Goal: Information Seeking & Learning: Learn about a topic

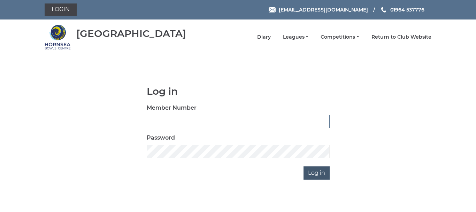
type input "0086"
click at [315, 172] on input "Log in" at bounding box center [317, 173] width 26 height 13
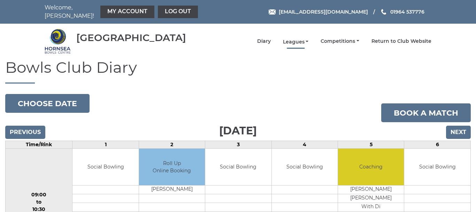
click at [295, 39] on link "Leagues" at bounding box center [296, 42] width 26 height 7
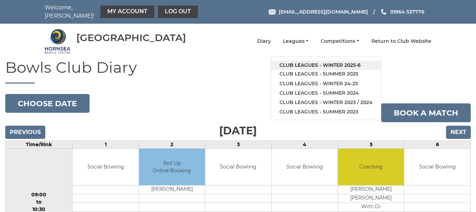
click at [325, 61] on link "Club leagues - Winter 2025-6" at bounding box center [326, 65] width 110 height 9
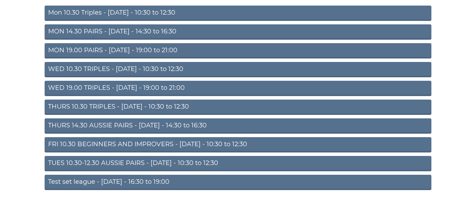
scroll to position [102, 0]
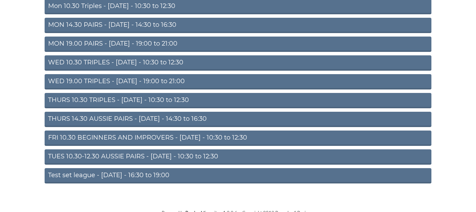
click at [204, 150] on link "TUES 10.30-12.30 AUSSIE PAIRS - Tuesday - 10:30 to 12:30" at bounding box center [238, 157] width 387 height 15
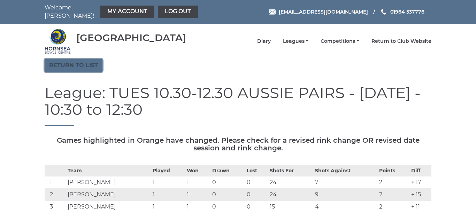
click at [75, 61] on link "Return to list" at bounding box center [74, 65] width 58 height 13
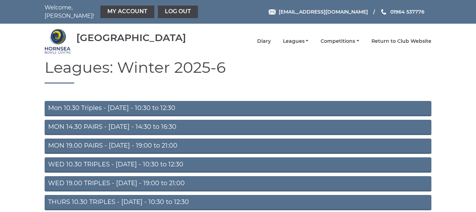
click at [154, 141] on link "MON 19.00 PAIRS - [DATE] - 19:00 to 21:00" at bounding box center [238, 146] width 387 height 15
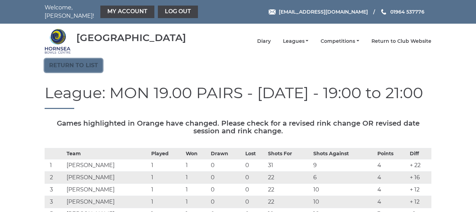
click at [83, 60] on link "Return to list" at bounding box center [74, 65] width 58 height 13
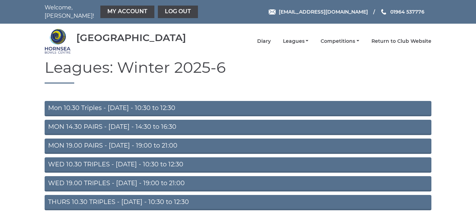
click at [136, 178] on link "WED 19.00 TRIPLES - [DATE] - 19:00 to 21:00" at bounding box center [238, 183] width 387 height 15
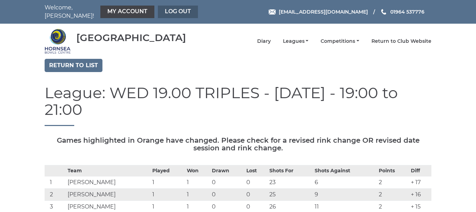
click at [165, 8] on link "Log out" at bounding box center [178, 12] width 40 height 13
